Goal: Task Accomplishment & Management: Manage account settings

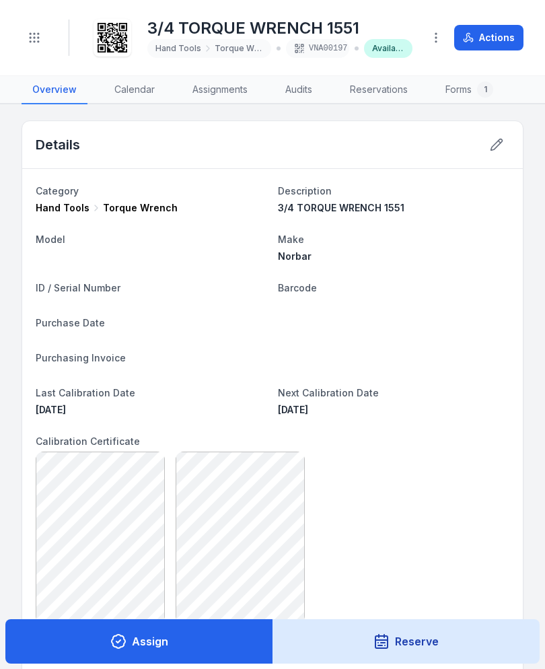
click at [505, 150] on button at bounding box center [497, 145] width 26 height 26
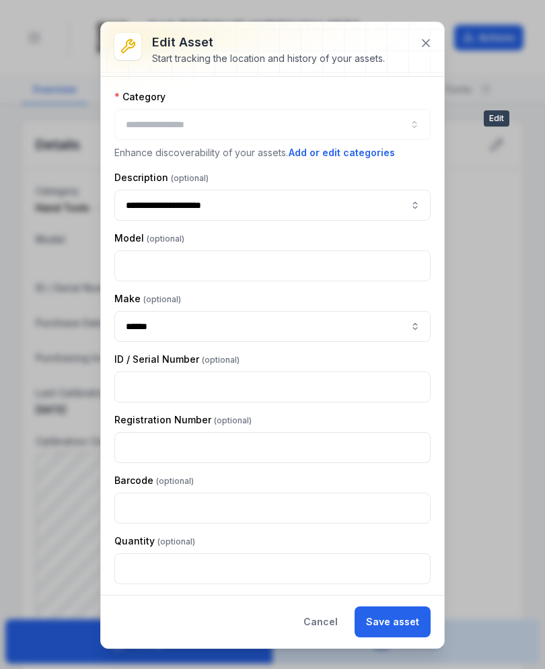
type input "**********"
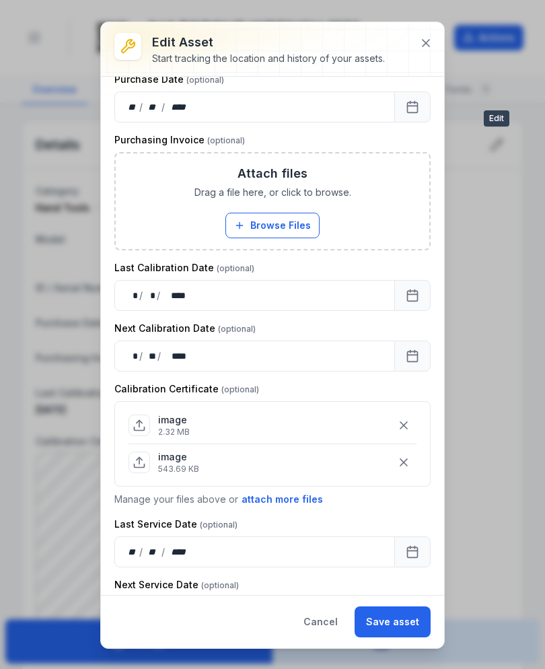
scroll to position [407, 0]
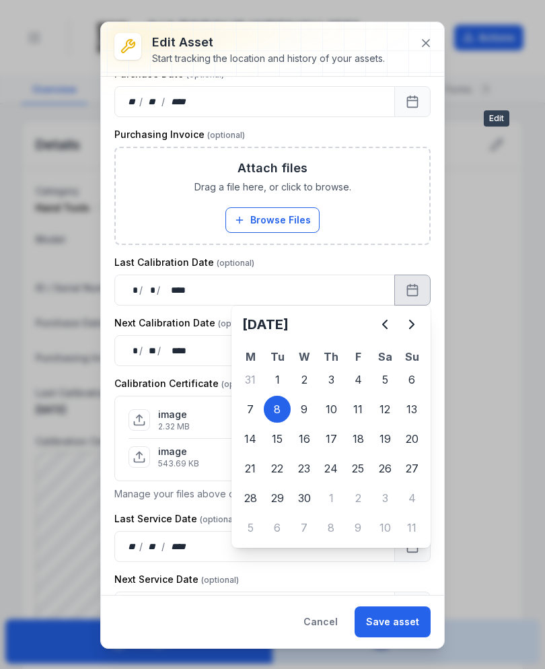
click at [408, 325] on icon "Next" at bounding box center [412, 325] width 16 height 16
click at [407, 325] on icon "Next" at bounding box center [412, 325] width 16 height 16
click at [413, 325] on icon "Next" at bounding box center [412, 325] width 4 height 8
click at [413, 325] on icon "Next" at bounding box center [412, 325] width 16 height 16
click at [413, 327] on icon "Next" at bounding box center [412, 325] width 16 height 16
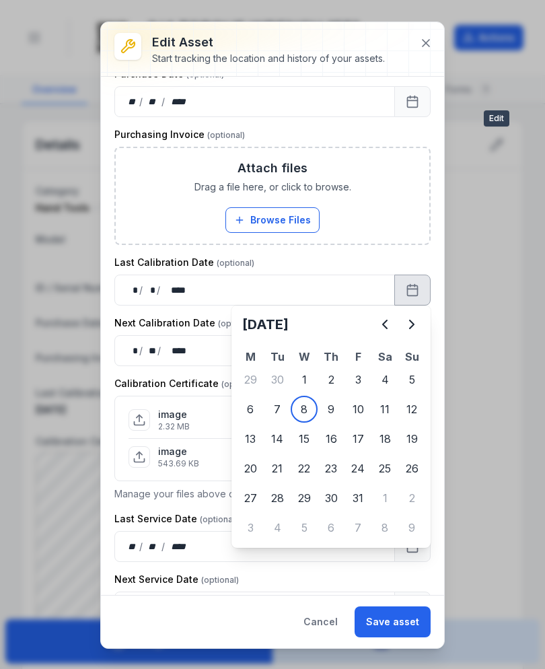
click at [413, 327] on icon "Next" at bounding box center [412, 325] width 16 height 16
click at [415, 328] on icon "Next" at bounding box center [412, 325] width 16 height 16
click at [379, 328] on icon "Previous" at bounding box center [385, 325] width 16 height 16
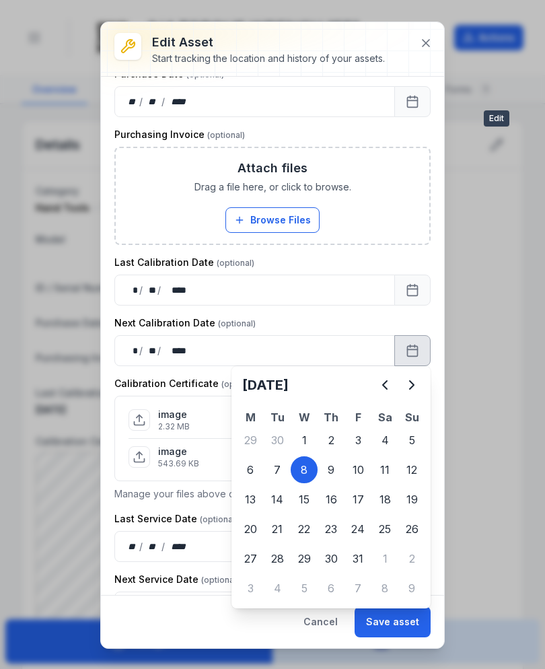
click at [413, 383] on icon "Next" at bounding box center [412, 385] width 16 height 16
click at [413, 387] on icon "Next" at bounding box center [412, 385] width 4 height 8
click at [413, 380] on icon "Next" at bounding box center [412, 385] width 16 height 16
click at [414, 376] on button "Next" at bounding box center [412, 385] width 27 height 27
click at [417, 375] on button "Next" at bounding box center [412, 385] width 27 height 27
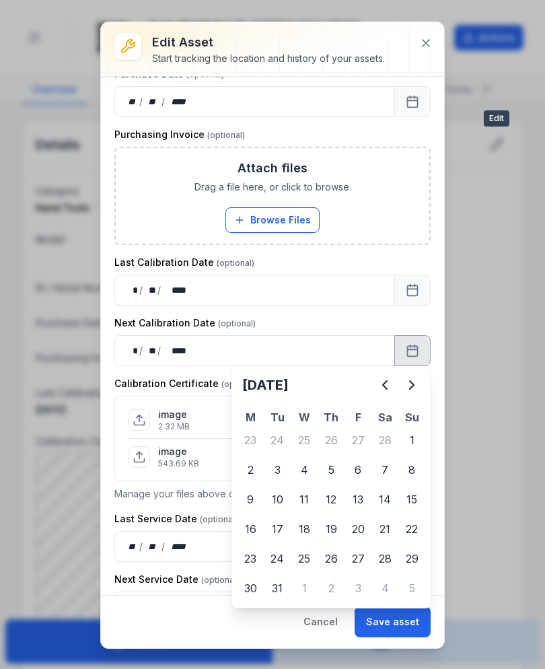
click at [417, 375] on button "Next" at bounding box center [412, 385] width 27 height 27
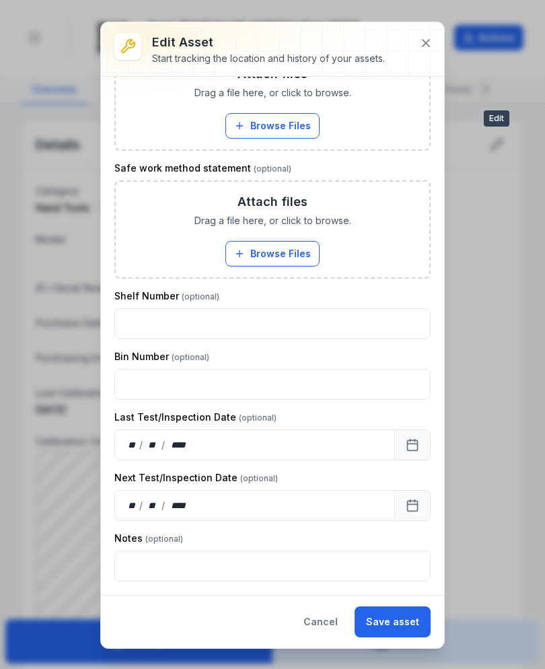
scroll to position [1135, 0]
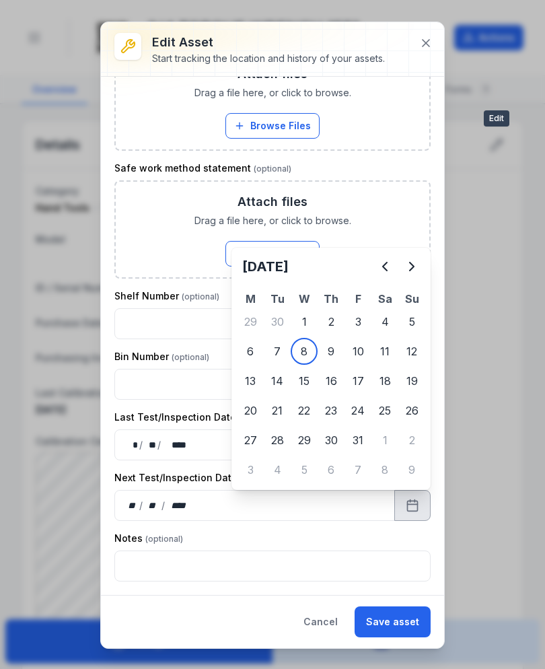
click at [413, 267] on icon "Next" at bounding box center [412, 267] width 4 height 8
click at [413, 266] on icon "Next" at bounding box center [412, 267] width 4 height 8
click at [411, 275] on button "Next" at bounding box center [412, 266] width 27 height 27
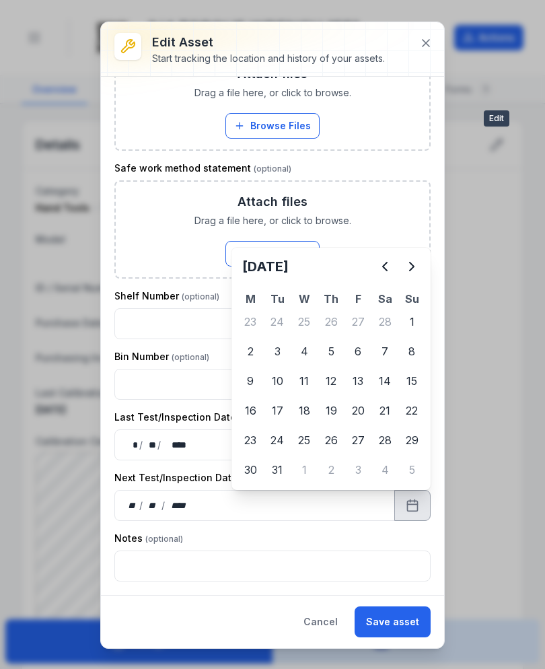
click at [411, 269] on icon "Next" at bounding box center [412, 267] width 16 height 16
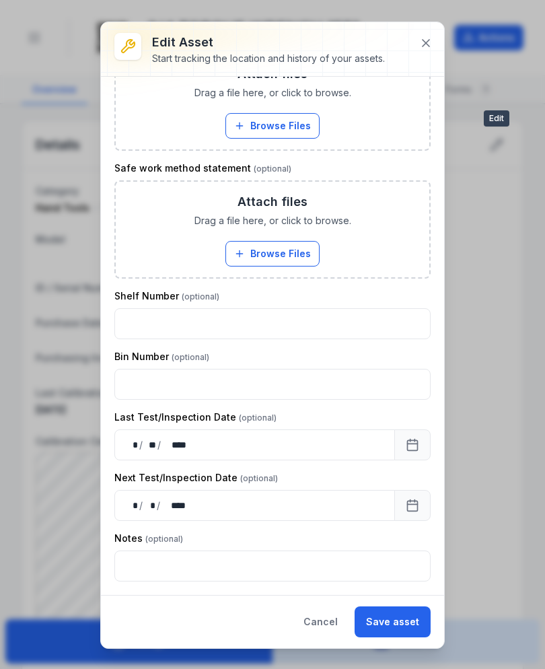
click at [403, 623] on button "Save asset" at bounding box center [393, 622] width 76 height 31
